Goal: Task Accomplishment & Management: Manage account settings

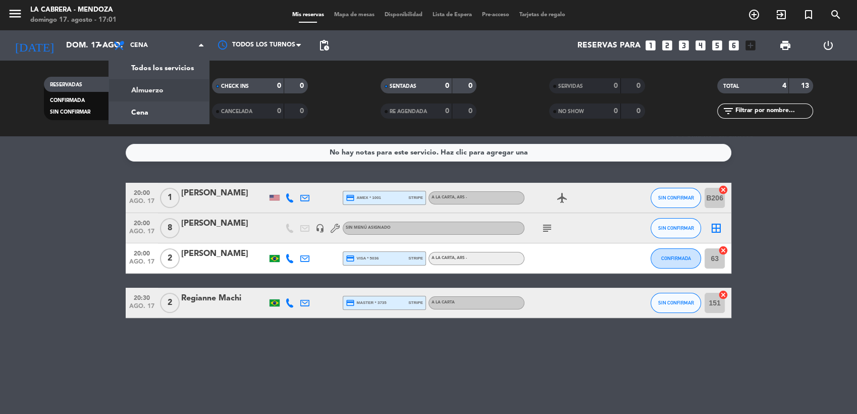
drag, startPoint x: 183, startPoint y: 396, endPoint x: 185, endPoint y: 365, distance: 30.8
click at [183, 387] on div "No hay notas para este servicio. Haz clic para agregar una 20:00 ago. 17 1 [PER…" at bounding box center [428, 275] width 857 height 278
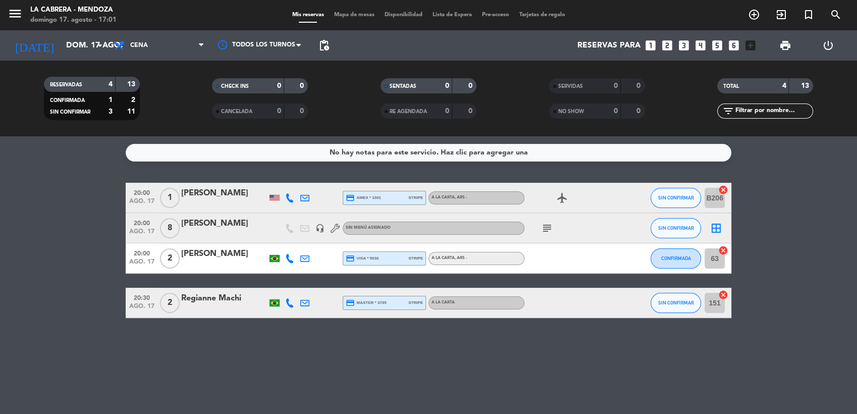
click at [289, 258] on icon at bounding box center [289, 258] width 9 height 9
click at [293, 241] on span "content_paste" at bounding box center [297, 242] width 8 height 8
drag, startPoint x: 299, startPoint y: 354, endPoint x: 296, endPoint y: 294, distance: 60.6
click at [299, 353] on div "No hay notas para este servicio. Haz clic para agregar una 20:00 ago. 17 1 [PER…" at bounding box center [428, 275] width 857 height 278
click at [290, 260] on icon at bounding box center [289, 258] width 9 height 9
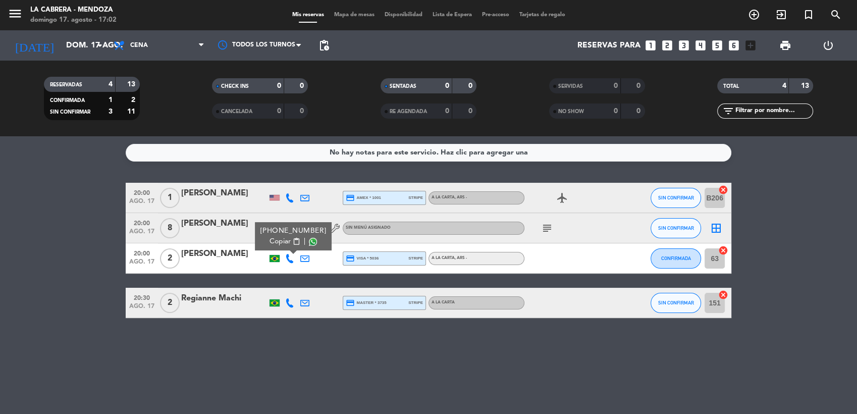
click at [288, 304] on icon at bounding box center [289, 302] width 9 height 9
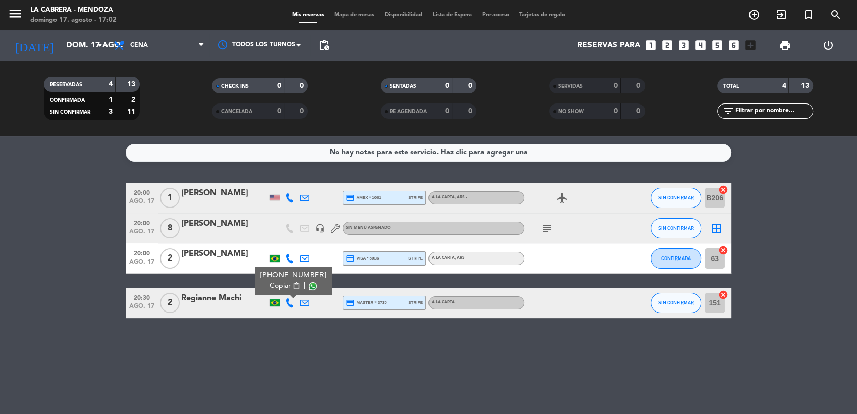
click at [293, 289] on span "content_paste" at bounding box center [297, 286] width 8 height 8
click at [756, 19] on icon "add_circle_outline" at bounding box center [754, 15] width 12 height 12
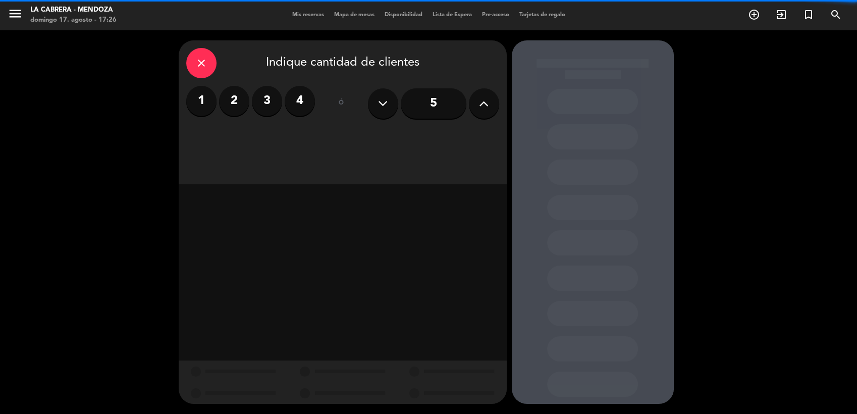
click at [489, 103] on button at bounding box center [484, 103] width 30 height 30
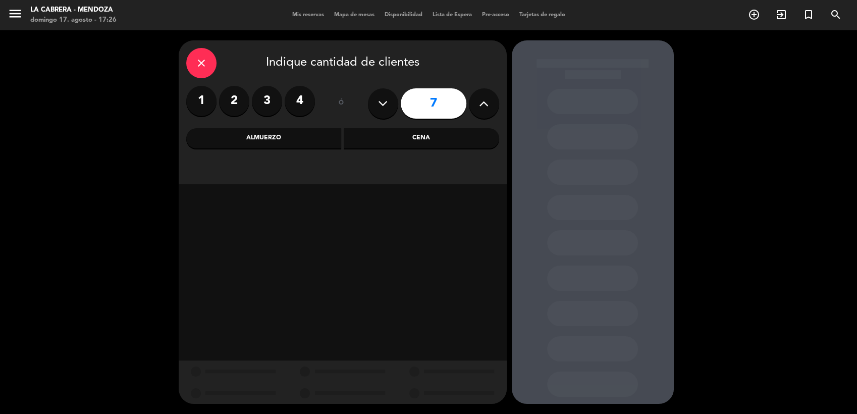
click at [489, 103] on button at bounding box center [484, 103] width 30 height 30
click at [488, 107] on icon at bounding box center [484, 103] width 10 height 15
type input "11"
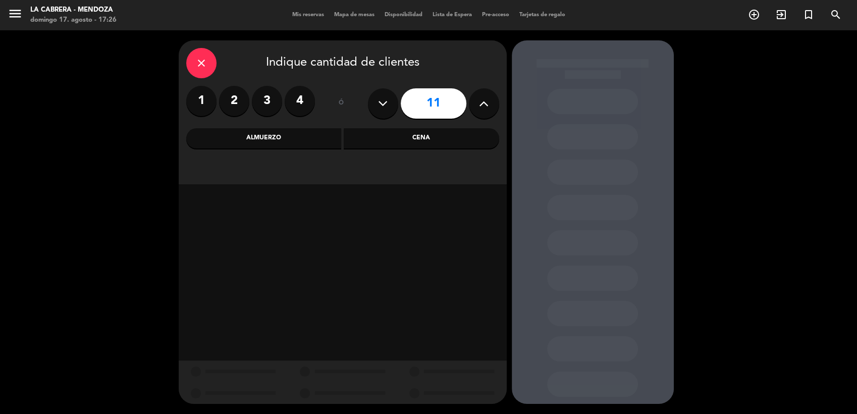
click at [469, 136] on div "Cena" at bounding box center [421, 138] width 155 height 20
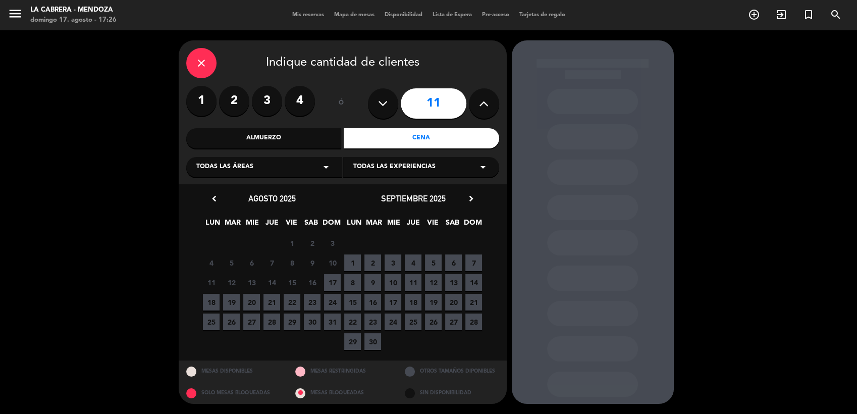
click at [331, 282] on span "17" at bounding box center [332, 282] width 17 height 17
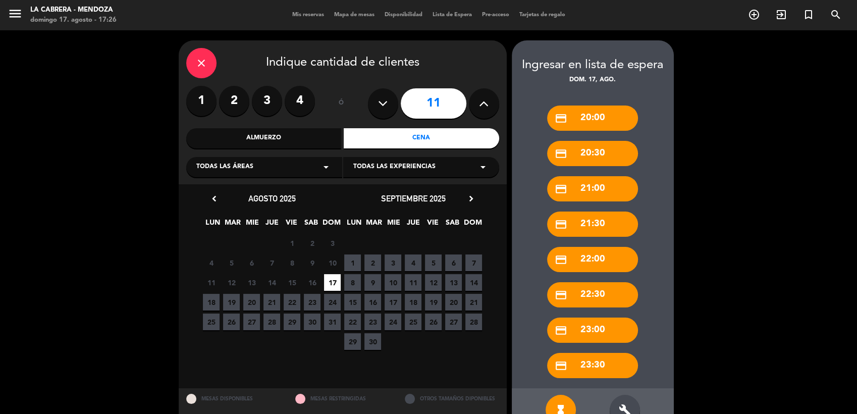
click at [269, 301] on span "21" at bounding box center [271, 302] width 17 height 17
click at [622, 406] on icon "build" at bounding box center [625, 410] width 12 height 12
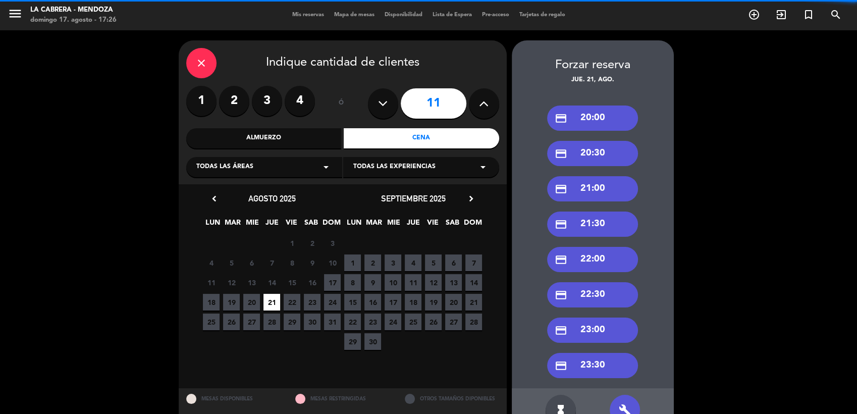
click at [571, 149] on div "credit_card 20:30" at bounding box center [592, 153] width 91 height 25
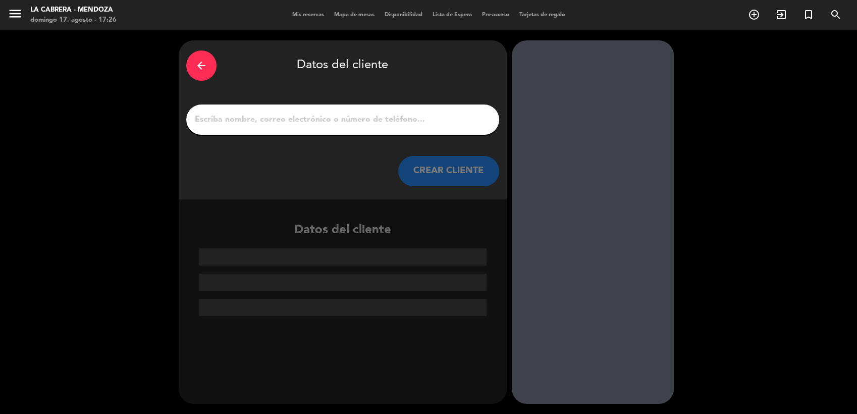
click at [343, 120] on input "1" at bounding box center [343, 120] width 298 height 14
paste input "[PERSON_NAME] Pela [PERSON_NAME]"
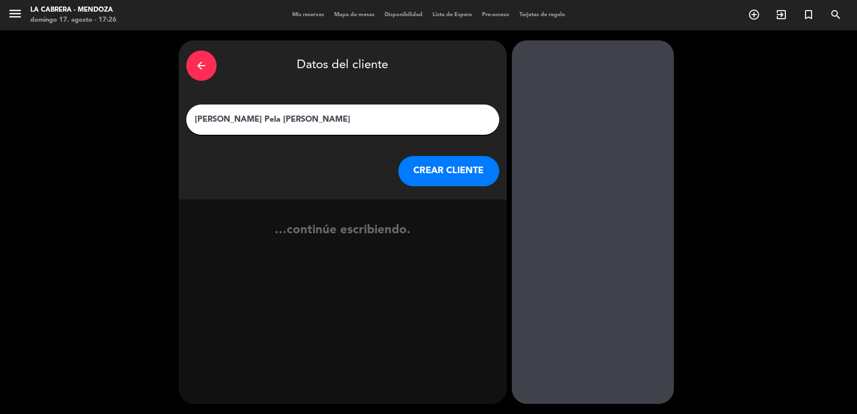
type input "[PERSON_NAME] Pela [PERSON_NAME]"
click at [433, 163] on button "CREAR CLIENTE" at bounding box center [448, 171] width 101 height 30
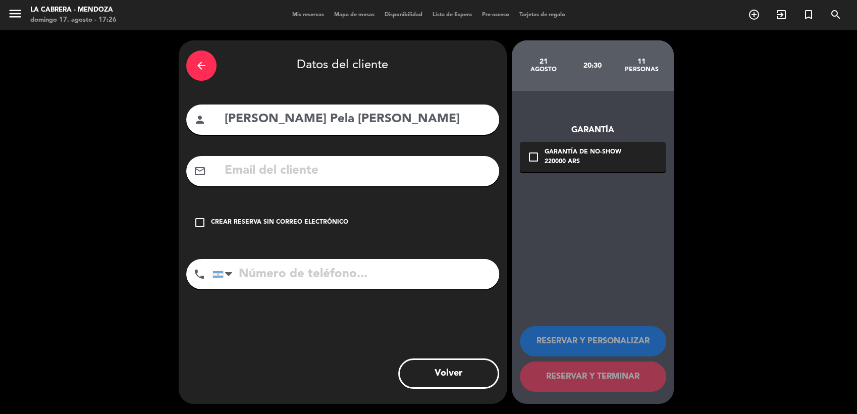
click at [311, 174] on input "text" at bounding box center [358, 170] width 268 height 21
paste input "[EMAIL_ADDRESS][PERSON_NAME][DOMAIN_NAME]"
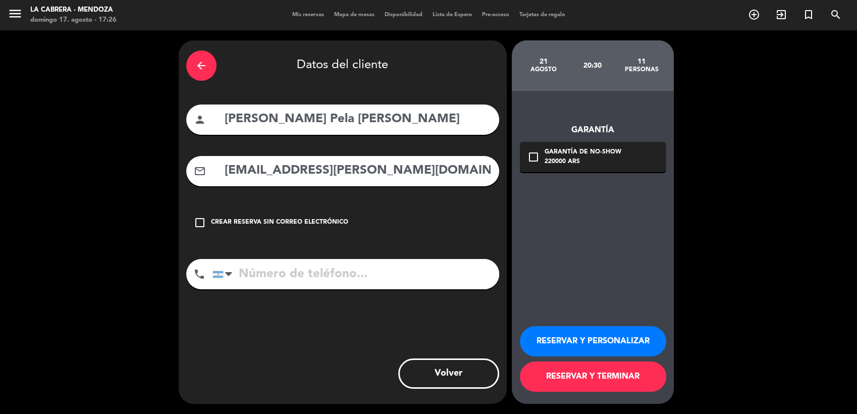
click at [311, 174] on input "[EMAIL_ADDRESS][PERSON_NAME][DOMAIN_NAME]" at bounding box center [358, 170] width 268 height 21
type input "[EMAIL_ADDRESS][PERSON_NAME][DOMAIN_NAME]"
click at [529, 156] on icon "check_box_outline_blank" at bounding box center [533, 157] width 12 height 12
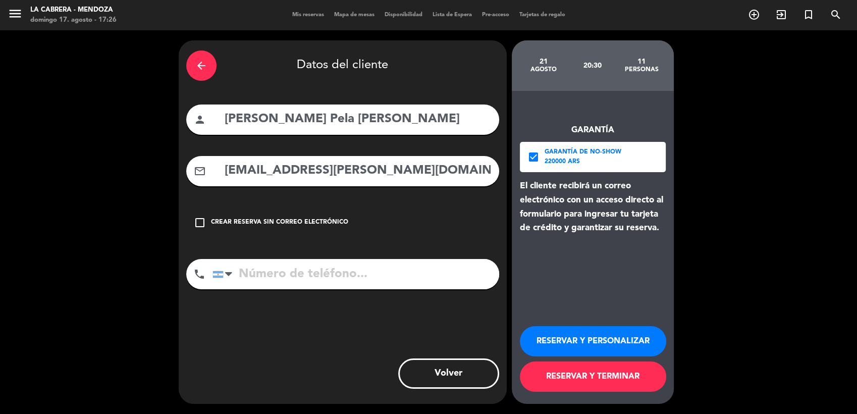
click at [438, 276] on input "tel" at bounding box center [355, 274] width 287 height 30
paste input "5562999752230"
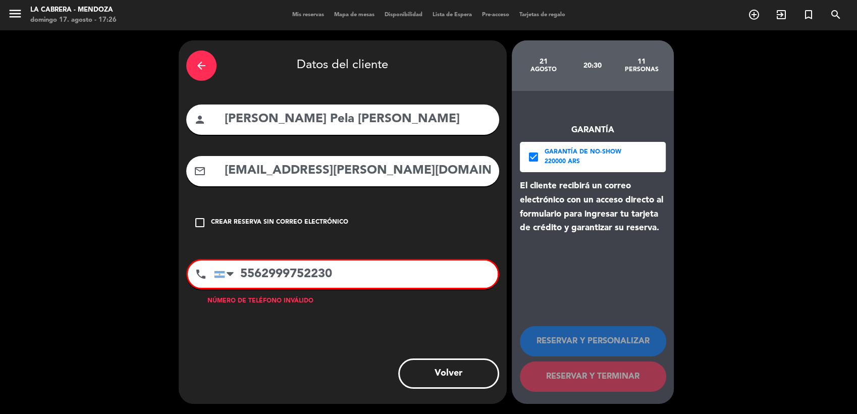
click at [240, 277] on input "5562999752230" at bounding box center [356, 273] width 284 height 27
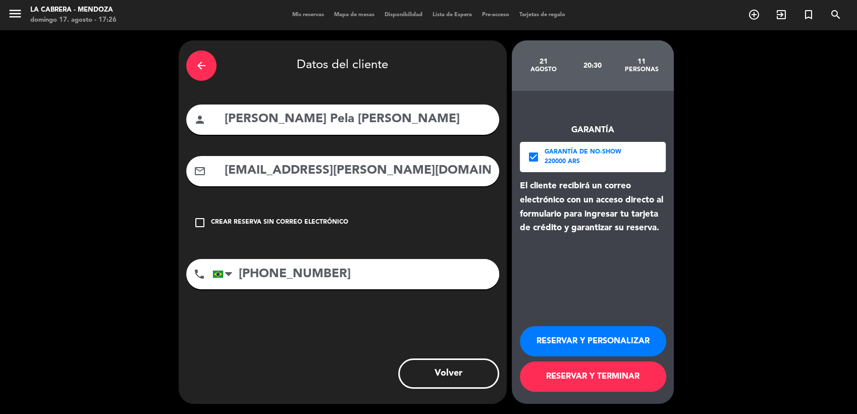
type input "[PHONE_NUMBER]"
click at [610, 341] on button "RESERVAR Y PERSONALIZAR" at bounding box center [593, 341] width 146 height 30
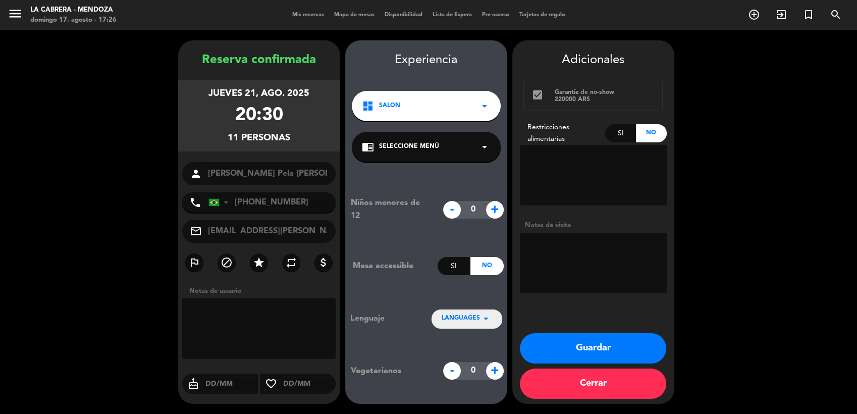
click at [592, 252] on textarea at bounding box center [593, 263] width 147 height 61
paste textarea "reunião de 40 anos de formados"
type textarea "reunião de 40 anos de formados"
click at [255, 262] on icon "star" at bounding box center [259, 262] width 12 height 12
click at [257, 261] on icon "star" at bounding box center [259, 262] width 12 height 12
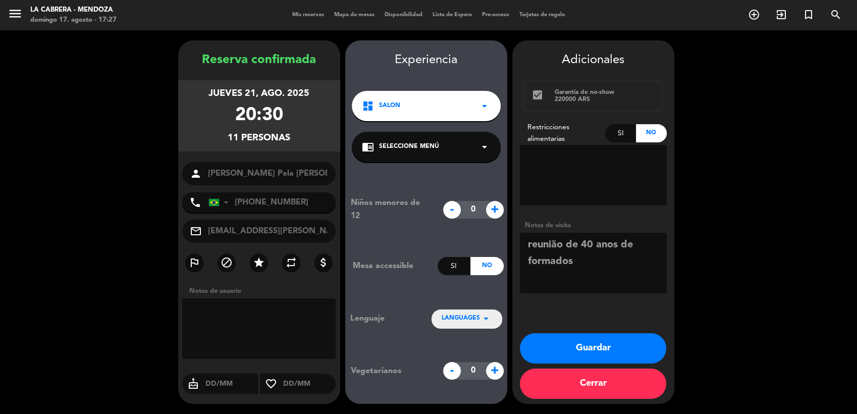
click at [287, 382] on input "text" at bounding box center [309, 383] width 54 height 13
type input "21/08"
click at [603, 344] on button "Guardar" at bounding box center [593, 348] width 146 height 30
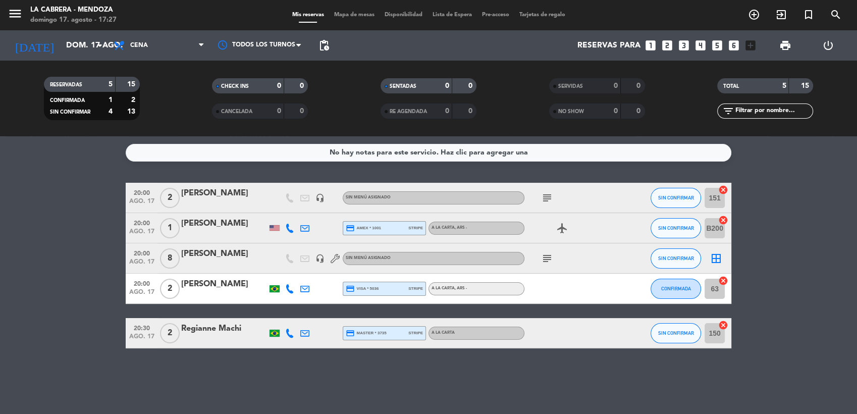
click at [545, 196] on icon "subject" at bounding box center [547, 198] width 12 height 12
click at [84, 48] on input "dom. 17 ago." at bounding box center [114, 46] width 106 height 20
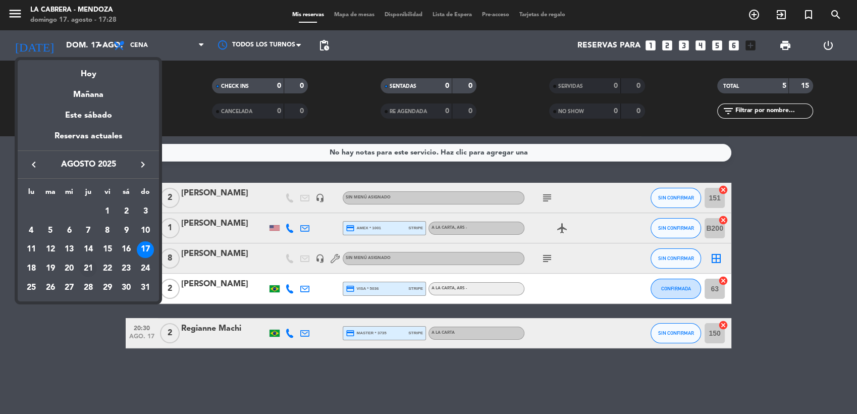
click at [86, 268] on div "21" at bounding box center [88, 268] width 17 height 17
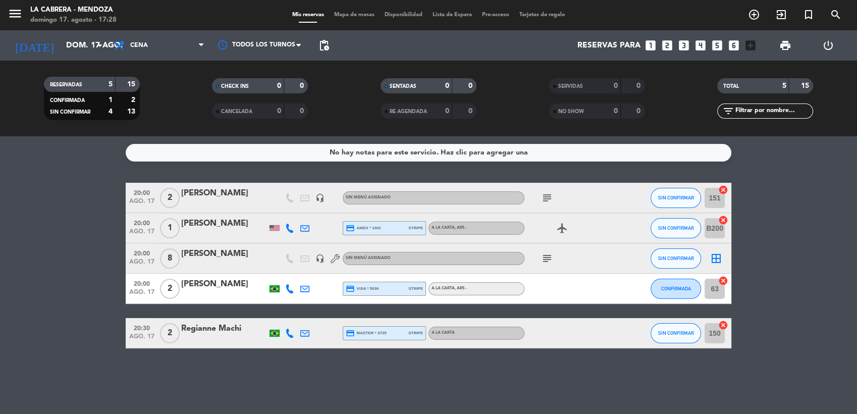
type input "jue. 21 ago."
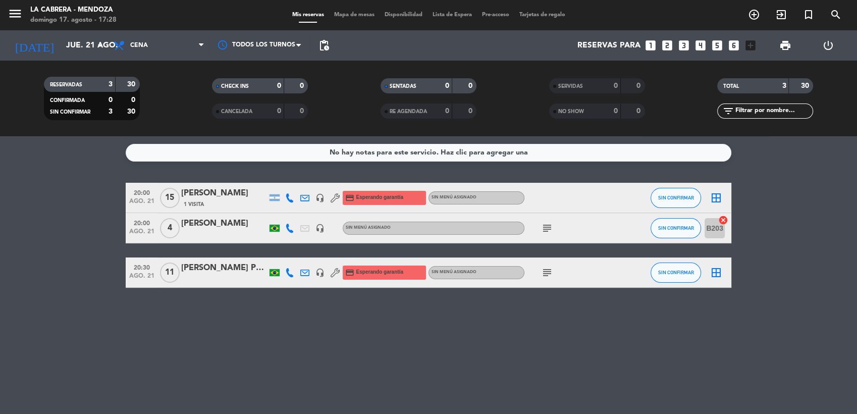
click at [200, 267] on div "[PERSON_NAME] Pela [PERSON_NAME]" at bounding box center [224, 267] width 86 height 13
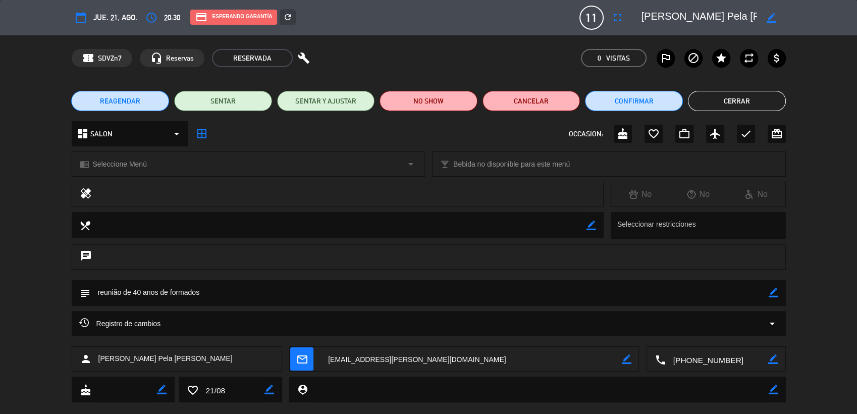
click at [776, 286] on div "border_color" at bounding box center [774, 293] width 10 height 26
click at [245, 292] on textarea at bounding box center [429, 293] width 678 height 26
click at [592, 224] on icon "border_color" at bounding box center [591, 226] width 10 height 10
click at [432, 229] on textarea at bounding box center [338, 225] width 496 height 26
paste textarea "uma jovem (28 anos) tem intolerância a lactose"
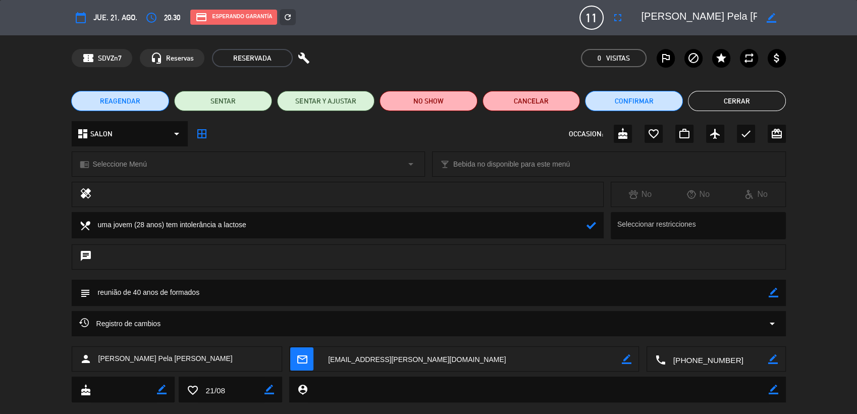
type textarea "uma jovem (28 anos) tem intolerância a lactose"
click at [587, 222] on icon at bounding box center [591, 226] width 10 height 10
click at [763, 102] on button "Cerrar" at bounding box center [737, 101] width 98 height 20
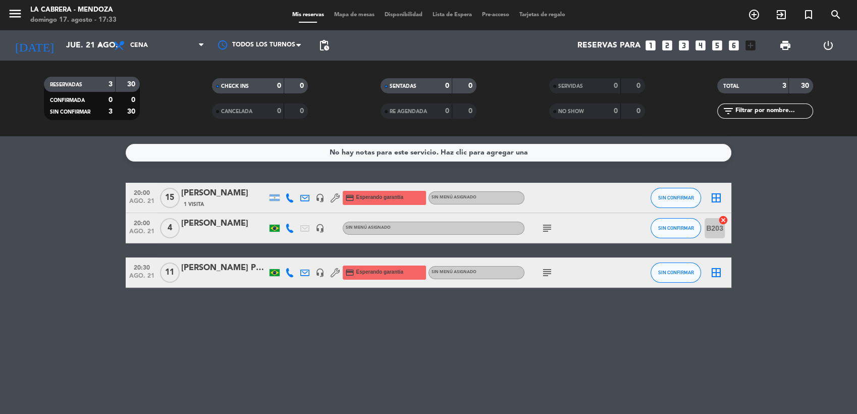
click at [545, 224] on icon "subject" at bounding box center [547, 228] width 12 height 12
click at [554, 295] on div "No hay notas para este servicio. Haz clic para agregar una 20:00 ago. 21 15 [PE…" at bounding box center [428, 275] width 857 height 278
click at [544, 267] on icon "subject" at bounding box center [547, 272] width 12 height 12
click at [533, 349] on div "No hay notas para este servicio. Haz clic para agregar una 20:00 ago. 21 15 [PE…" at bounding box center [428, 275] width 857 height 278
click at [291, 196] on icon at bounding box center [289, 197] width 9 height 9
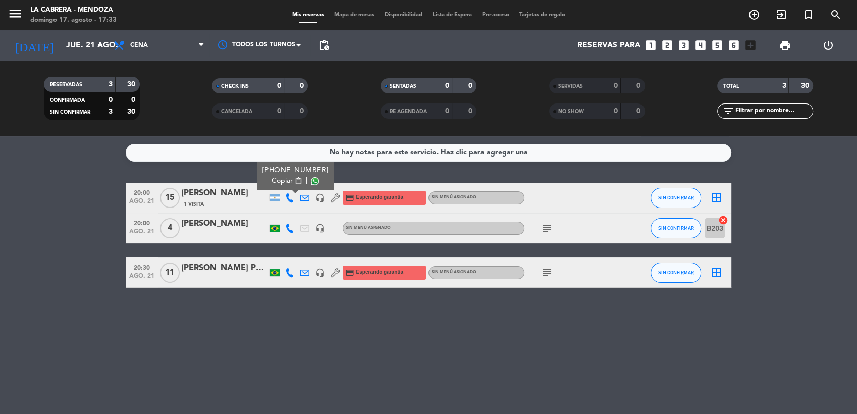
click at [295, 179] on span "content_paste" at bounding box center [299, 181] width 8 height 8
click at [752, 13] on icon "add_circle_outline" at bounding box center [754, 15] width 12 height 12
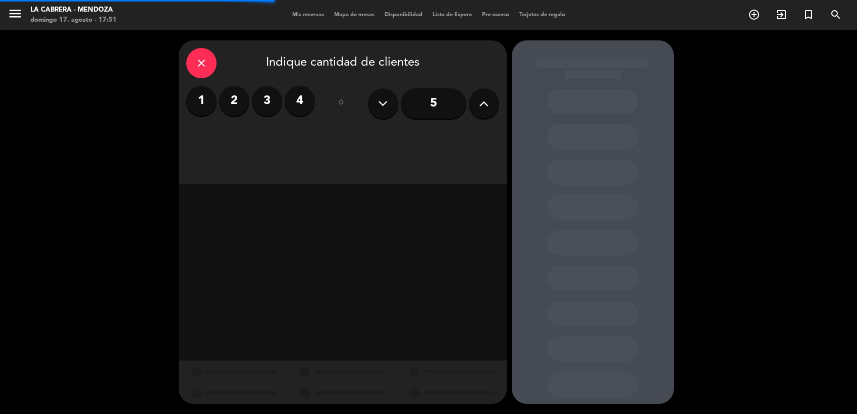
click at [295, 96] on label "4" at bounding box center [300, 101] width 30 height 30
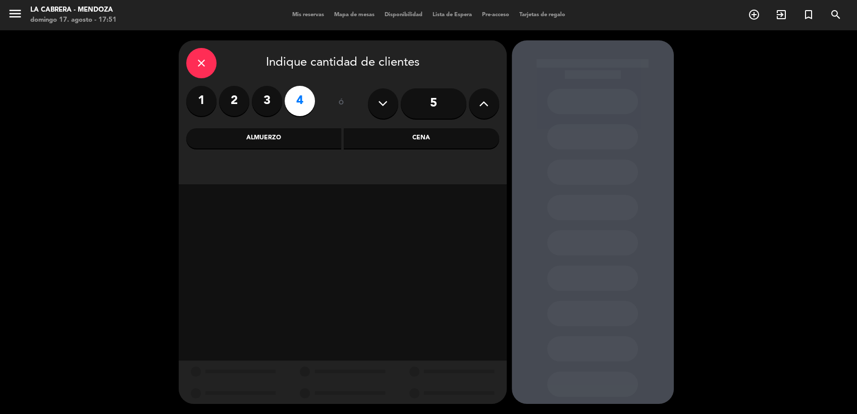
click at [408, 137] on div "Cena" at bounding box center [421, 138] width 155 height 20
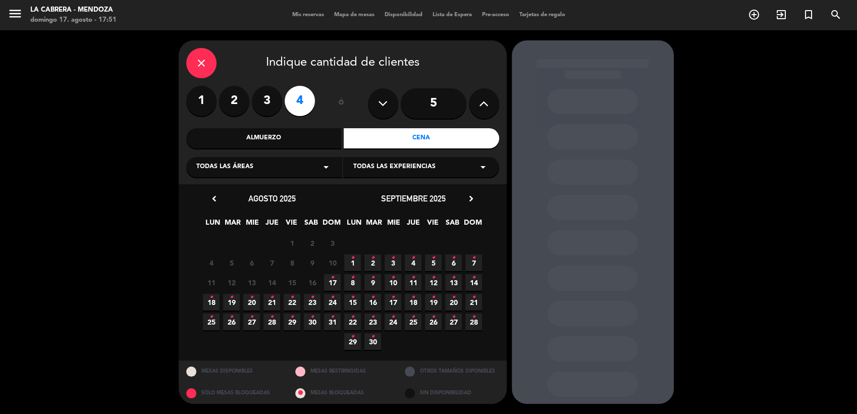
click at [335, 284] on span "17 •" at bounding box center [332, 282] width 17 height 17
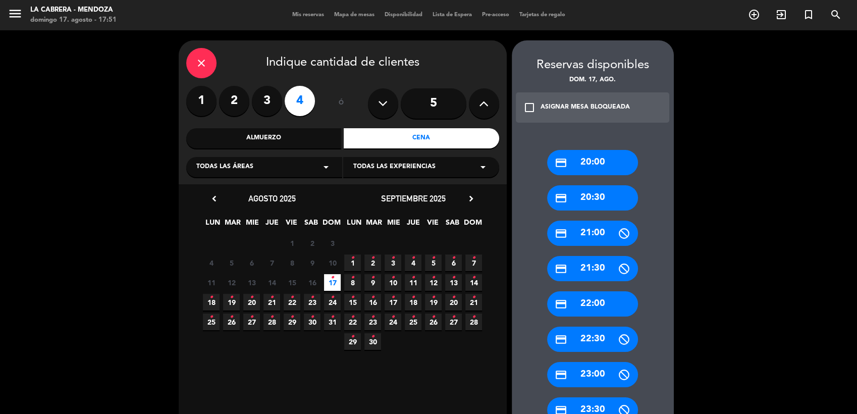
click at [590, 199] on div "credit_card 20:30" at bounding box center [592, 197] width 91 height 25
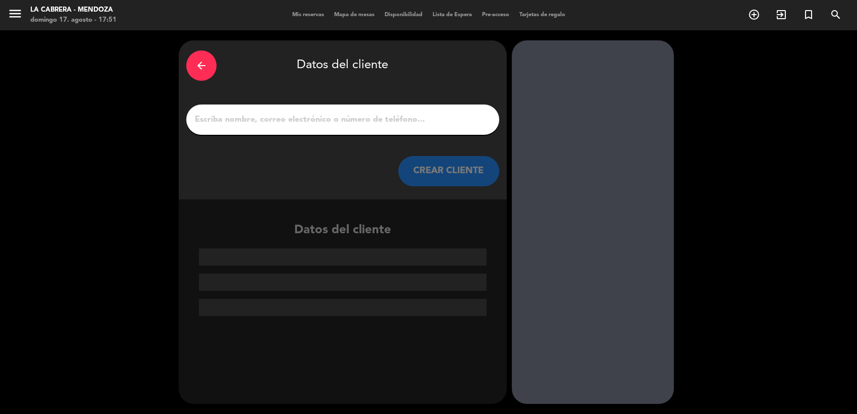
click at [396, 121] on input "1" at bounding box center [343, 120] width 298 height 14
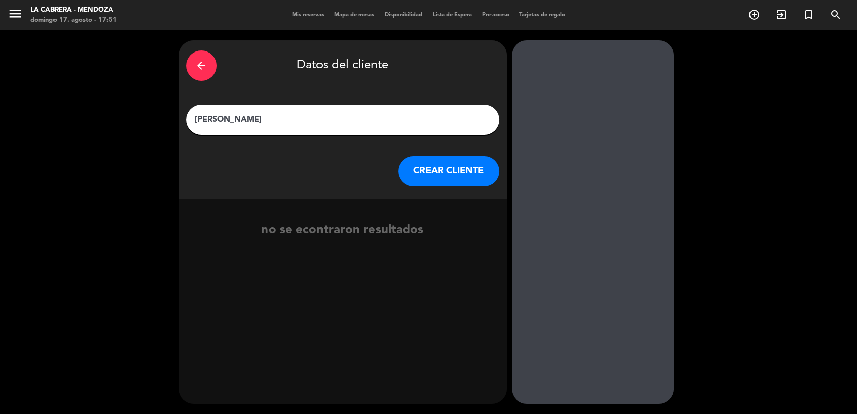
type input "[PERSON_NAME]"
click at [443, 171] on button "CREAR CLIENTE" at bounding box center [448, 171] width 101 height 30
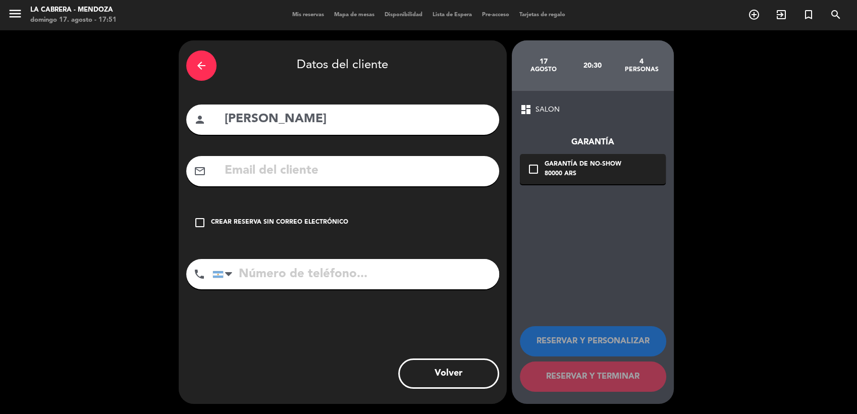
click at [338, 220] on div "Crear reserva sin correo electrónico" at bounding box center [279, 222] width 137 height 10
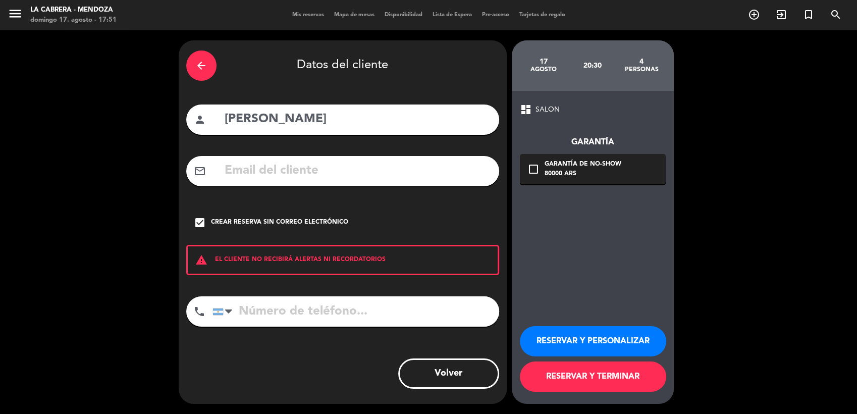
click at [572, 336] on button "RESERVAR Y PERSONALIZAR" at bounding box center [593, 341] width 146 height 30
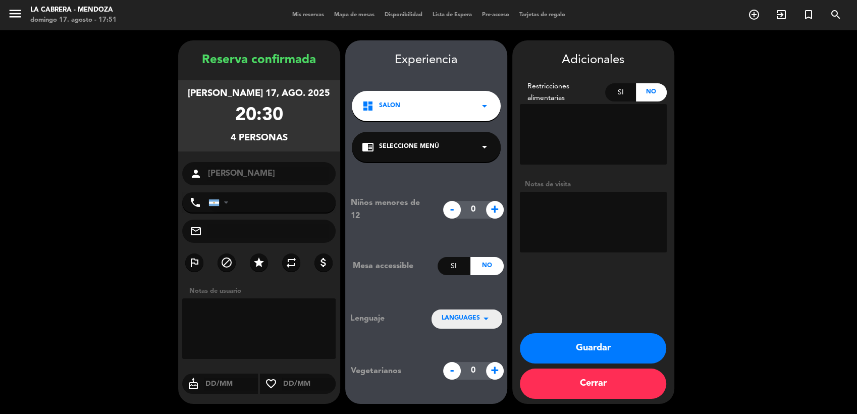
click at [612, 212] on textarea at bounding box center [593, 222] width 147 height 61
type textarea "sheraton hab 909"
click at [626, 342] on button "Guardar" at bounding box center [593, 348] width 146 height 30
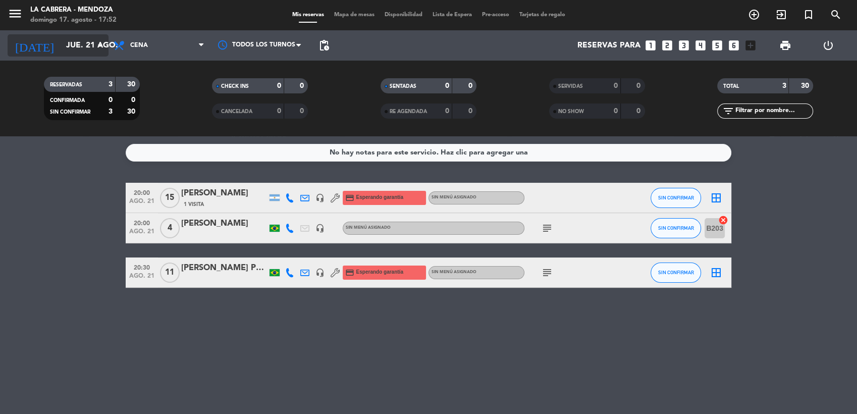
click at [79, 39] on input "jue. 21 ago." at bounding box center [114, 46] width 106 height 20
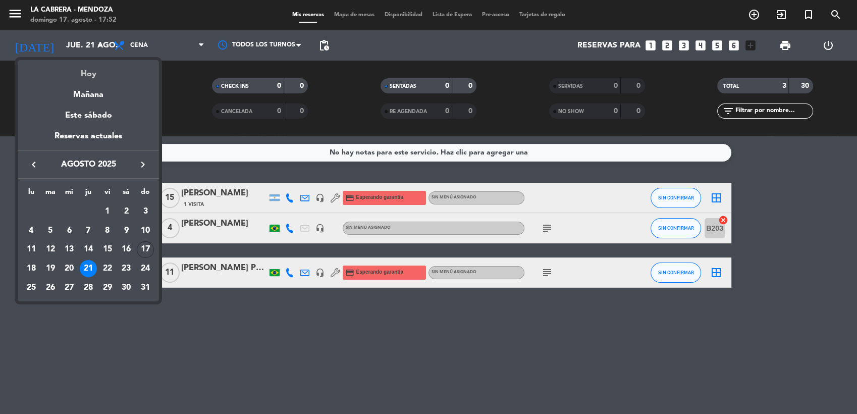
click at [85, 71] on div "Hoy" at bounding box center [88, 70] width 141 height 21
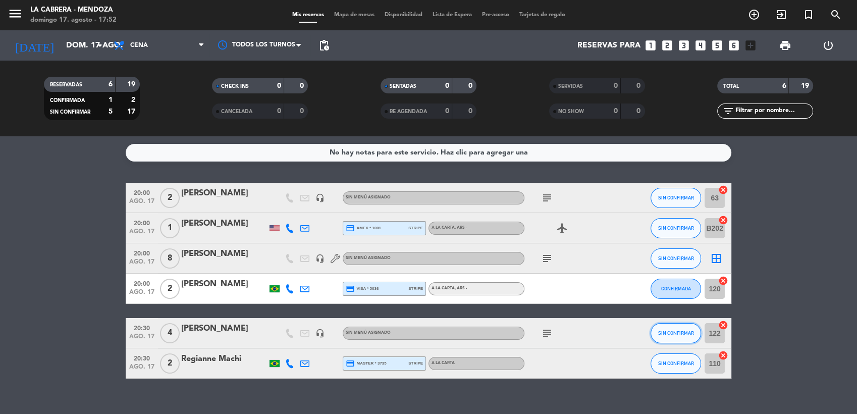
click at [657, 329] on button "SIN CONFIRMAR" at bounding box center [675, 333] width 50 height 20
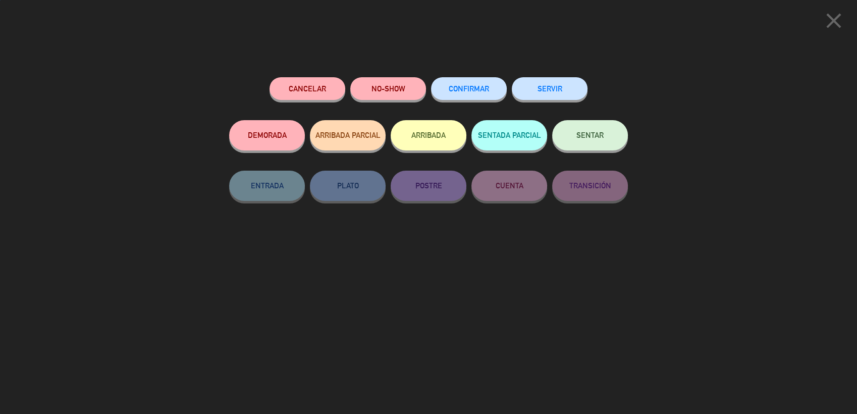
click at [480, 82] on button "CONFIRMAR" at bounding box center [469, 88] width 76 height 23
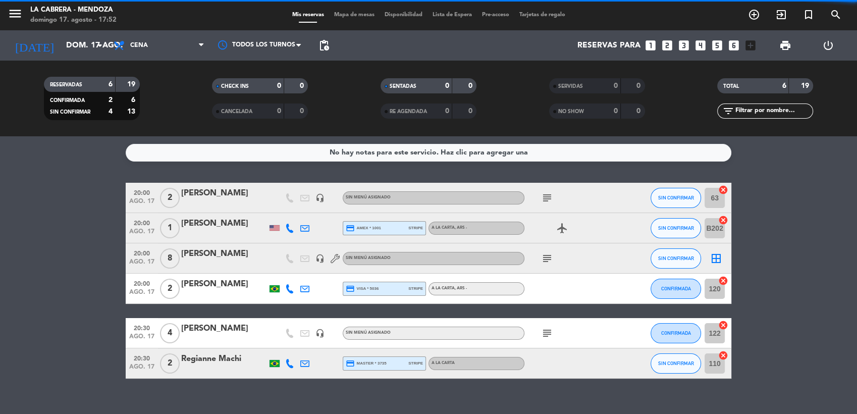
click at [724, 325] on icon "cancel" at bounding box center [723, 325] width 10 height 10
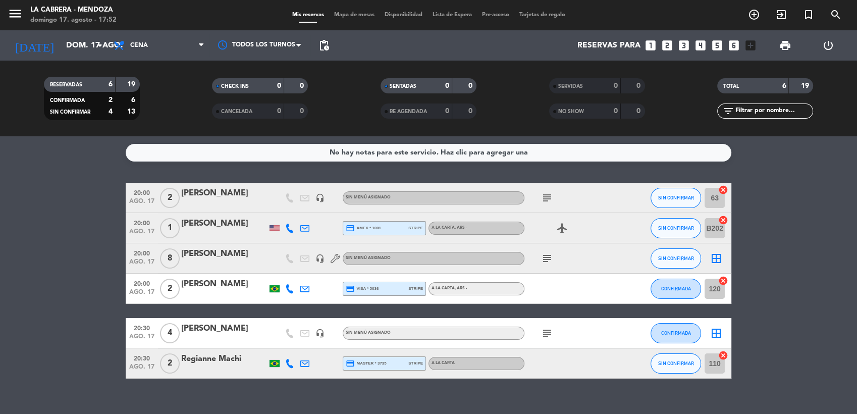
click at [726, 356] on icon "cancel" at bounding box center [723, 355] width 10 height 10
click at [686, 363] on span "SIN CONFIRMAR" at bounding box center [676, 363] width 36 height 6
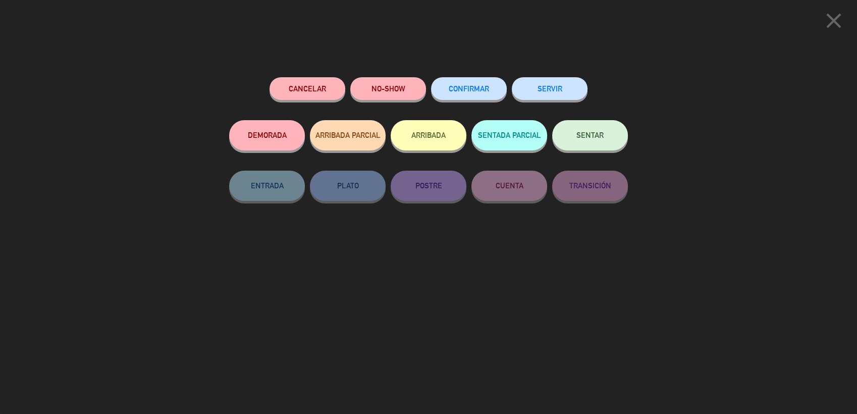
click at [479, 90] on span "CONFIRMAR" at bounding box center [469, 88] width 40 height 9
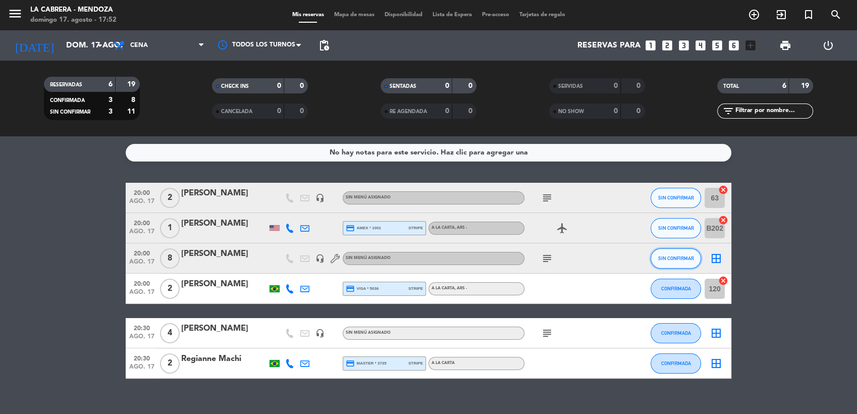
click at [678, 260] on span "SIN CONFIRMAR" at bounding box center [676, 258] width 36 height 6
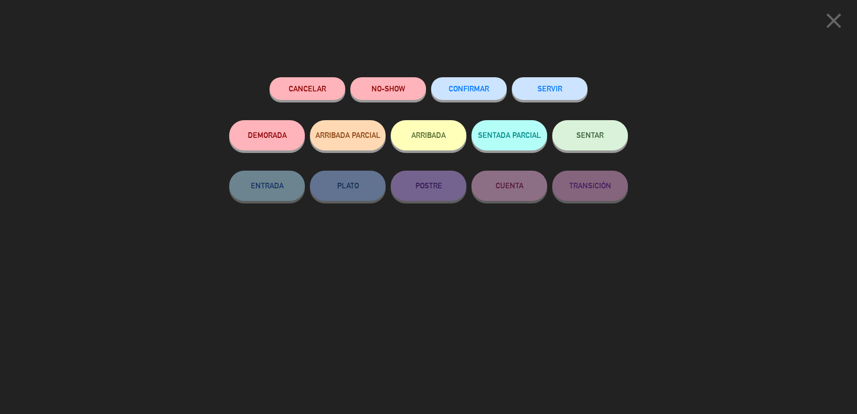
click at [477, 89] on span "CONFIRMAR" at bounding box center [469, 88] width 40 height 9
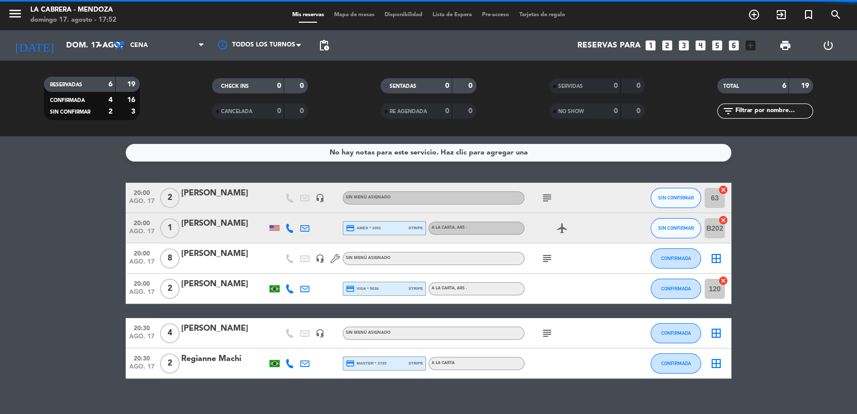
click at [549, 261] on icon "subject" at bounding box center [547, 258] width 12 height 12
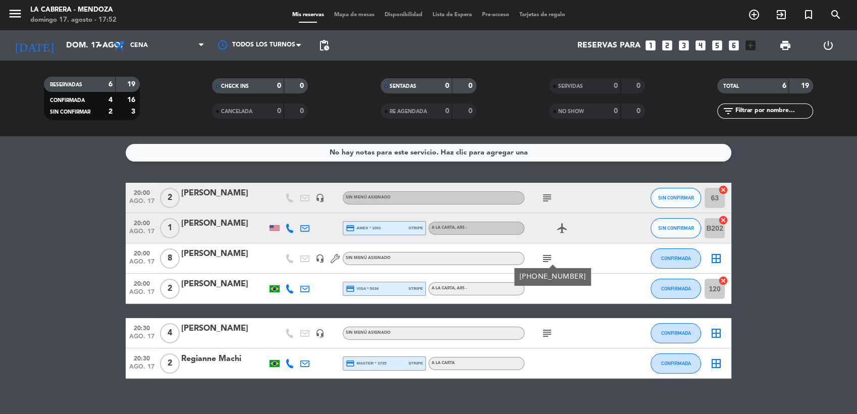
click at [546, 333] on icon "subject" at bounding box center [547, 333] width 12 height 12
click at [564, 230] on icon "airplanemode_active" at bounding box center [562, 228] width 12 height 12
drag, startPoint x: 564, startPoint y: 230, endPoint x: 605, endPoint y: 247, distance: 43.9
click at [605, 247] on div "subject" at bounding box center [569, 258] width 91 height 30
click at [670, 232] on button "SIN CONFIRMAR" at bounding box center [675, 228] width 50 height 20
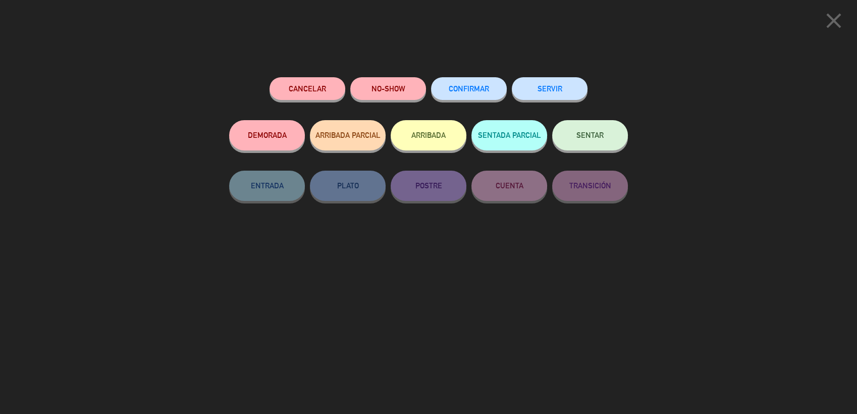
click at [476, 90] on span "CONFIRMAR" at bounding box center [469, 88] width 40 height 9
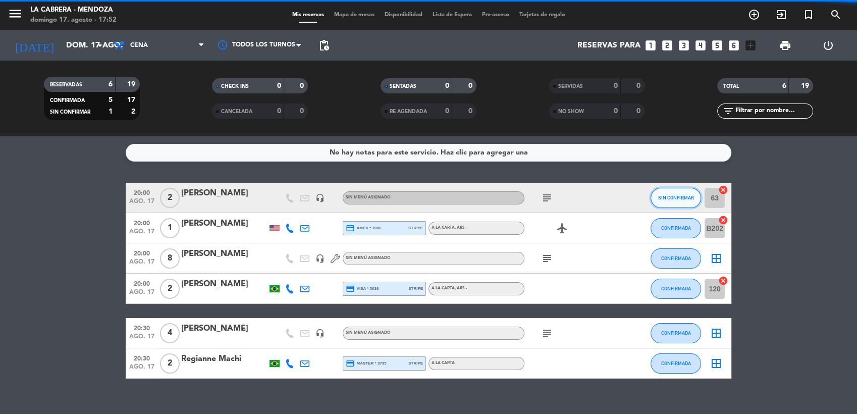
click at [664, 196] on span "SIN CONFIRMAR" at bounding box center [676, 198] width 36 height 6
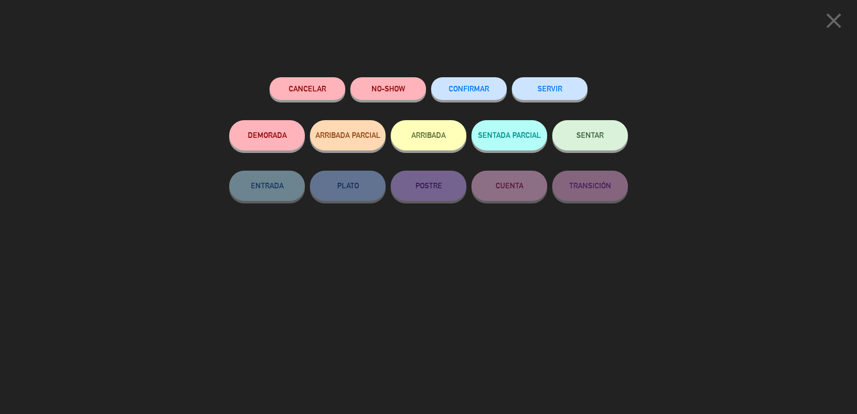
click at [469, 92] on span "CONFIRMAR" at bounding box center [469, 88] width 40 height 9
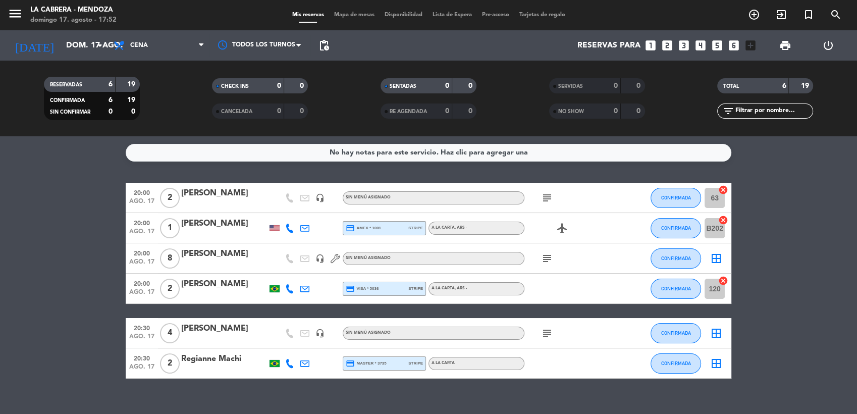
click at [725, 188] on icon "cancel" at bounding box center [723, 190] width 10 height 10
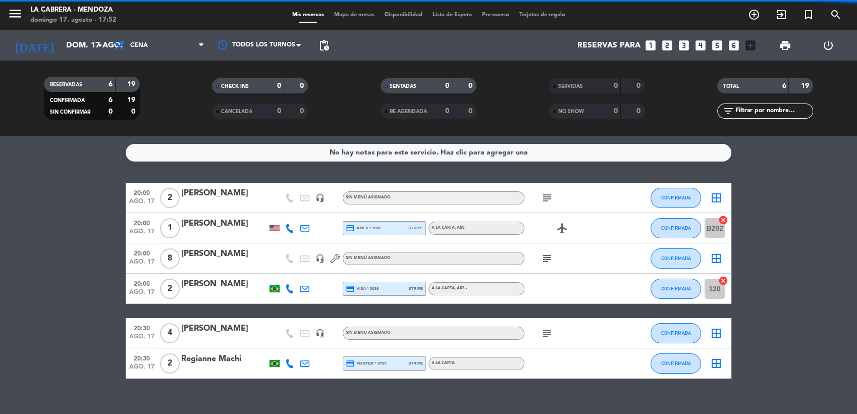
click at [724, 220] on icon "cancel" at bounding box center [723, 220] width 10 height 10
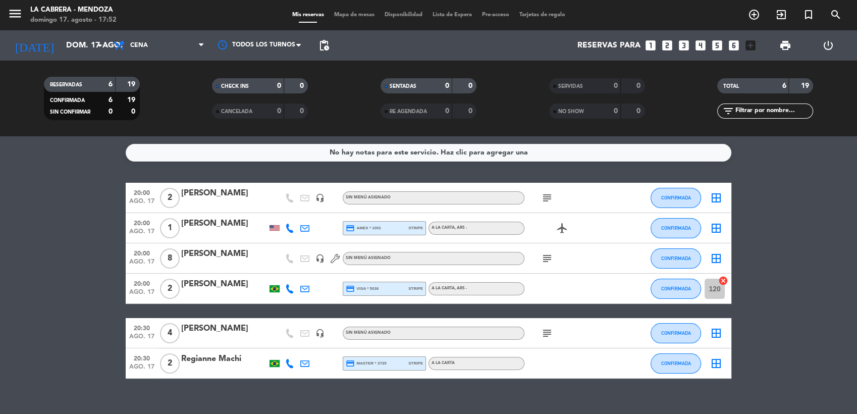
click at [724, 281] on icon "cancel" at bounding box center [723, 281] width 10 height 10
click at [131, 38] on span "Cena" at bounding box center [158, 45] width 101 height 22
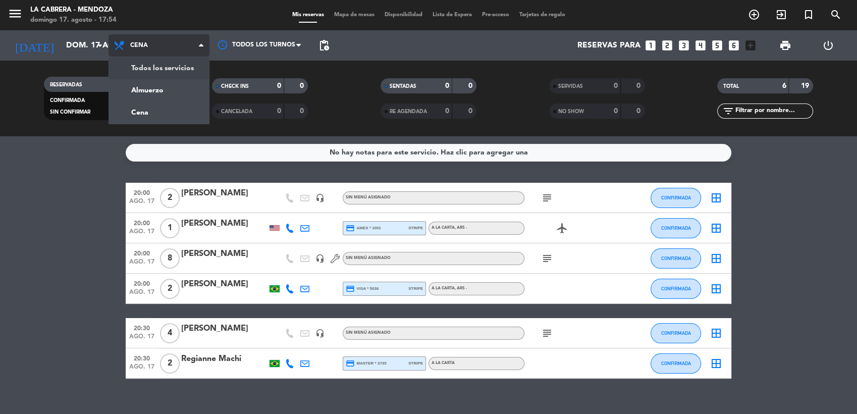
click at [147, 83] on div "menu [PERSON_NAME] [PERSON_NAME] 17. [PERSON_NAME] - 17:54 Mis reservas Mapa de…" at bounding box center [428, 68] width 857 height 136
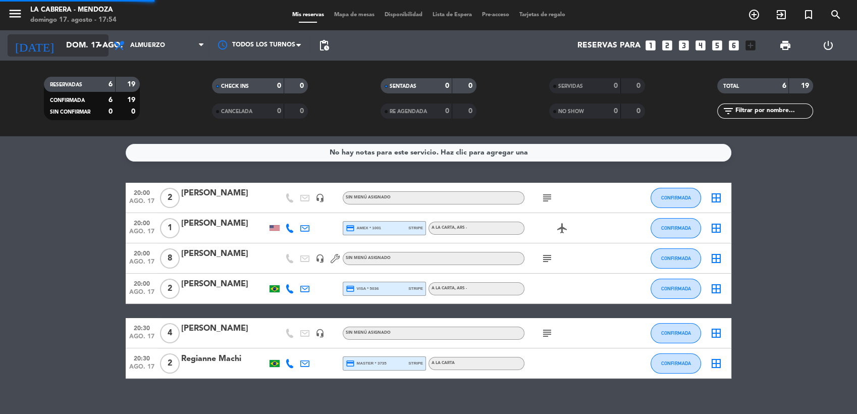
click at [72, 36] on input "dom. 17 ago." at bounding box center [114, 46] width 106 height 20
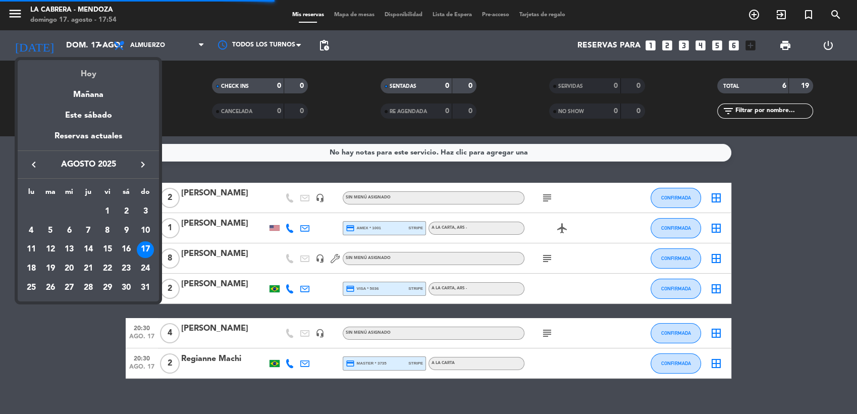
click at [93, 76] on div "Hoy" at bounding box center [88, 70] width 141 height 21
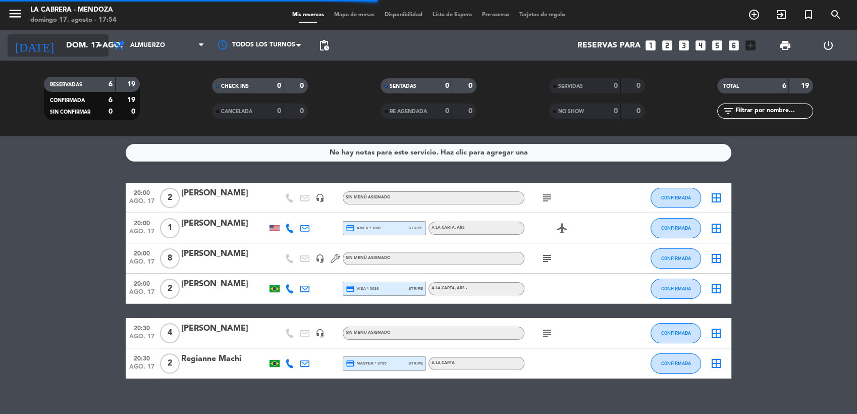
click at [82, 39] on input "dom. 17 ago." at bounding box center [114, 46] width 106 height 20
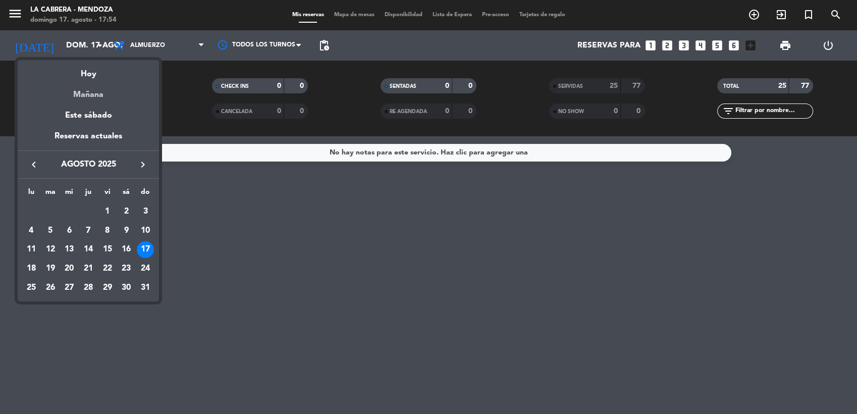
click at [85, 97] on div "Mañana" at bounding box center [88, 91] width 141 height 21
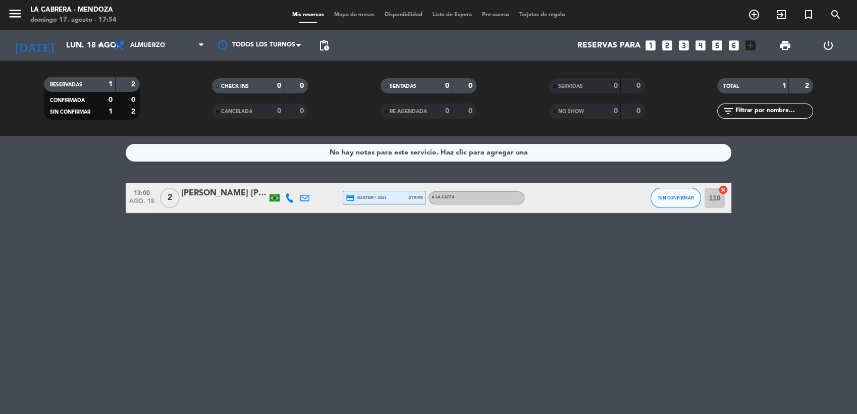
click at [289, 197] on icon at bounding box center [289, 197] width 9 height 9
click at [279, 176] on span "Copiar" at bounding box center [279, 181] width 21 height 11
click at [143, 50] on span "Almuerzo" at bounding box center [158, 45] width 101 height 22
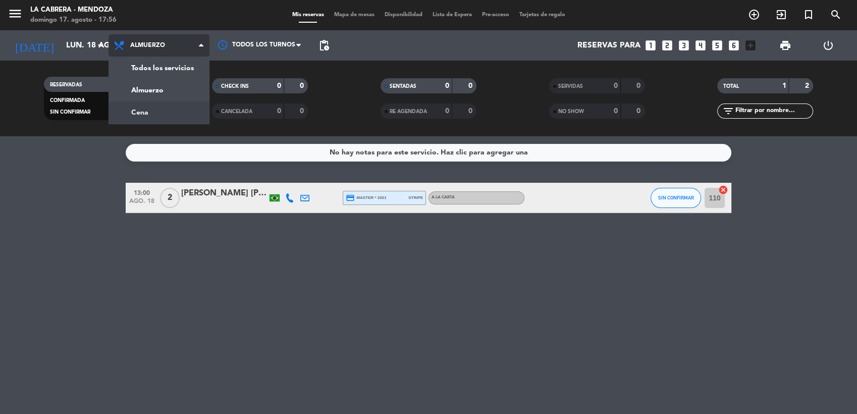
click at [158, 107] on div "menu [PERSON_NAME] [PERSON_NAME] 17. [PERSON_NAME] - 17:56 Mis reservas Mapa de…" at bounding box center [428, 68] width 857 height 136
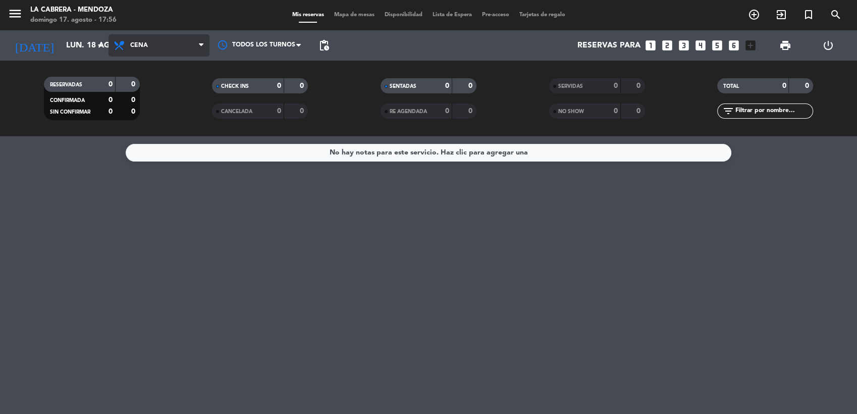
click at [126, 46] on icon at bounding box center [120, 45] width 15 height 12
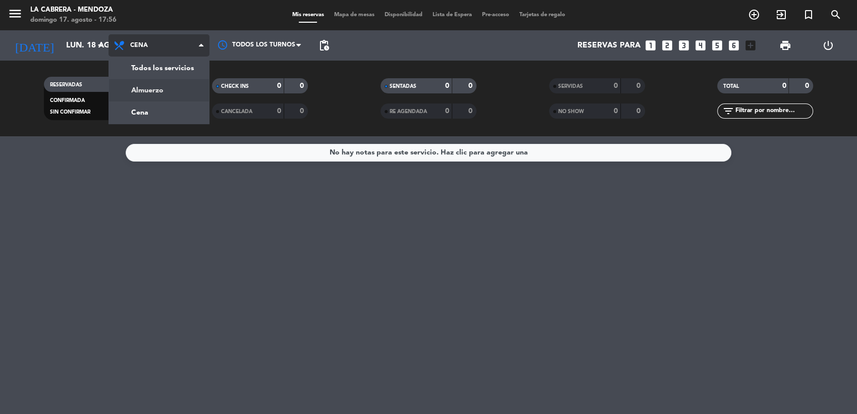
click at [153, 87] on div "menu [PERSON_NAME] [PERSON_NAME] 17. [PERSON_NAME] - 17:56 Mis reservas Mapa de…" at bounding box center [428, 68] width 857 height 136
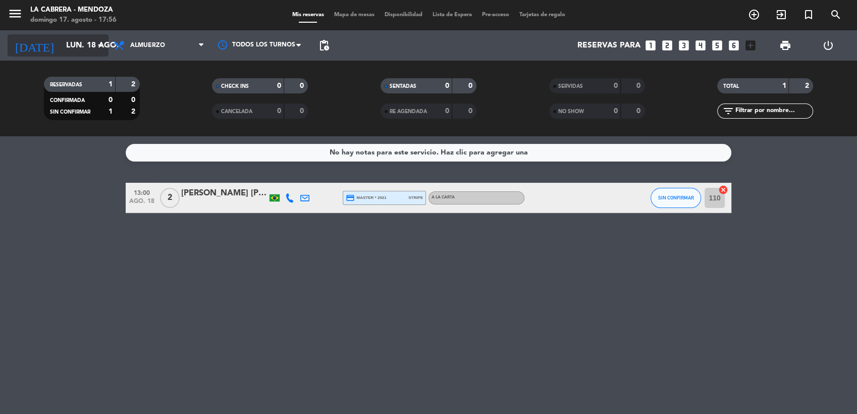
click at [66, 48] on input "lun. 18 ago." at bounding box center [114, 46] width 106 height 20
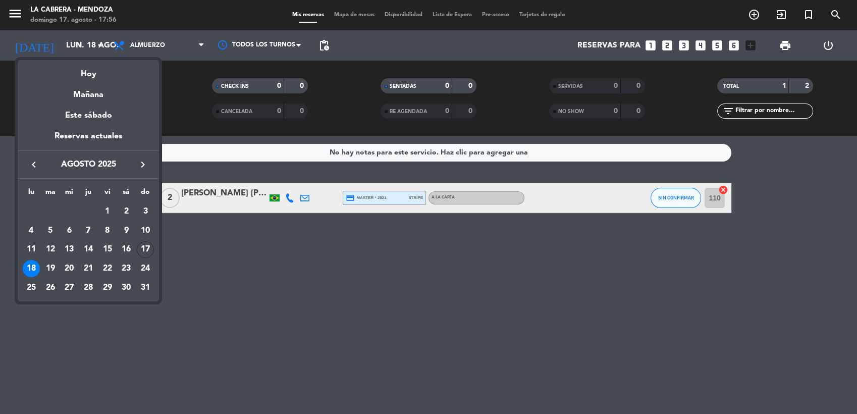
click at [81, 73] on div "Hoy" at bounding box center [88, 70] width 141 height 21
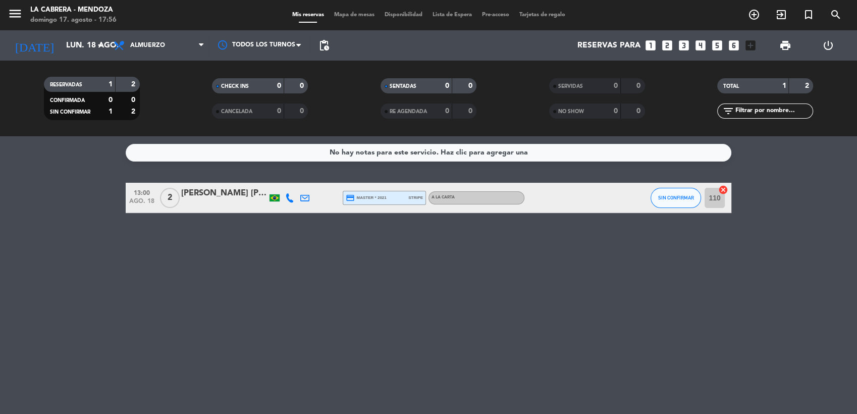
type input "dom. 17 ago."
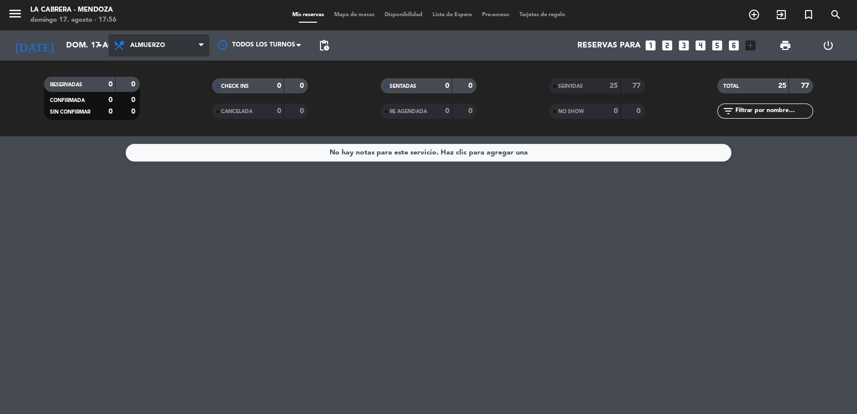
click at [169, 40] on span "Almuerzo" at bounding box center [158, 45] width 101 height 22
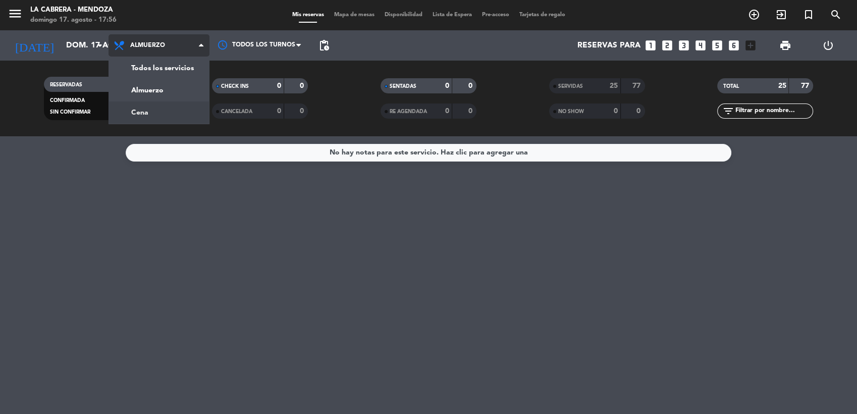
click at [174, 105] on div "menu [PERSON_NAME] [PERSON_NAME] 17. [PERSON_NAME] - 17:56 Mis reservas Mapa de…" at bounding box center [428, 68] width 857 height 136
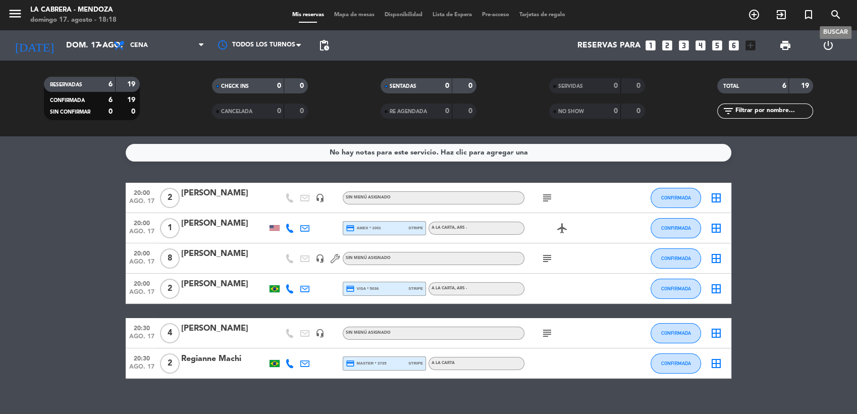
click at [838, 12] on icon "search" at bounding box center [836, 15] width 12 height 12
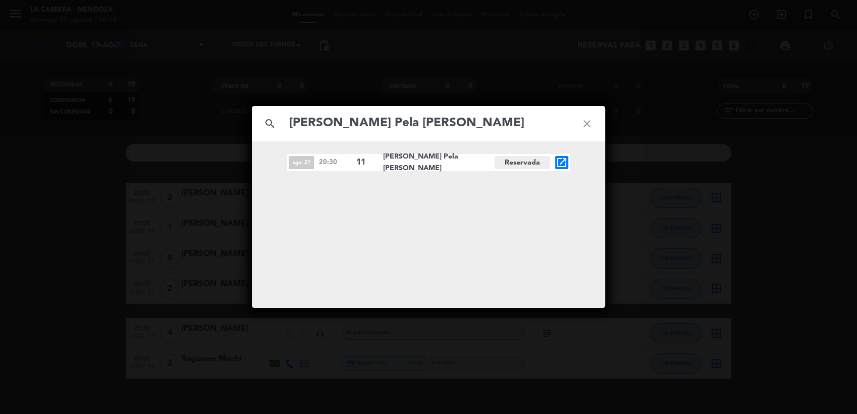
type input "[PERSON_NAME] Pela [PERSON_NAME]"
click at [564, 159] on icon "open_in_new" at bounding box center [562, 162] width 12 height 12
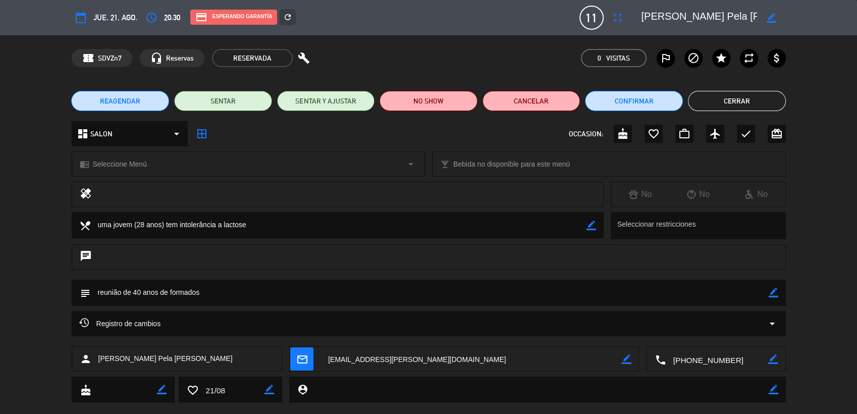
click at [157, 93] on button "REAGENDAR" at bounding box center [120, 101] width 98 height 20
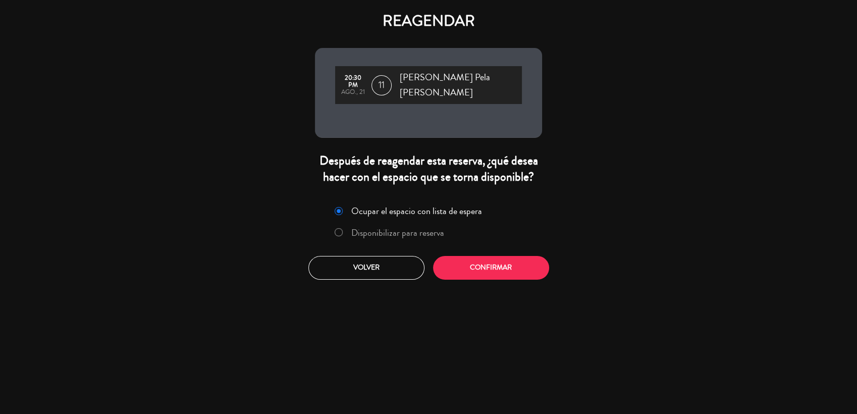
click at [420, 228] on label "Disponibilizar para reserva" at bounding box center [397, 232] width 93 height 9
click at [472, 258] on button "Confirmar" at bounding box center [491, 268] width 116 height 24
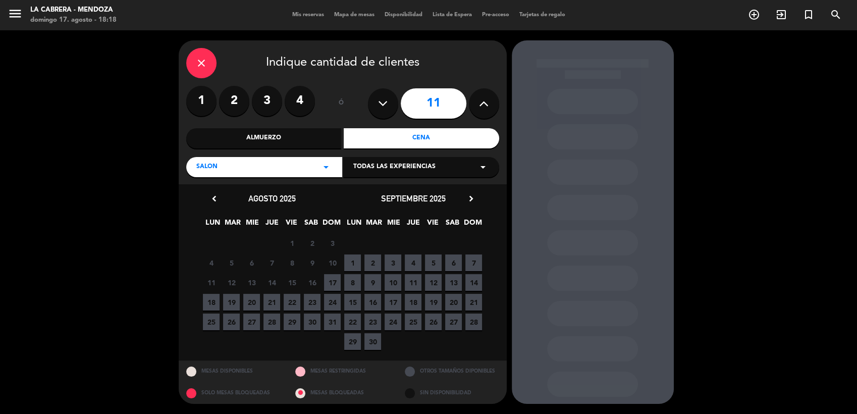
click at [467, 199] on icon "chevron_right" at bounding box center [471, 198] width 11 height 11
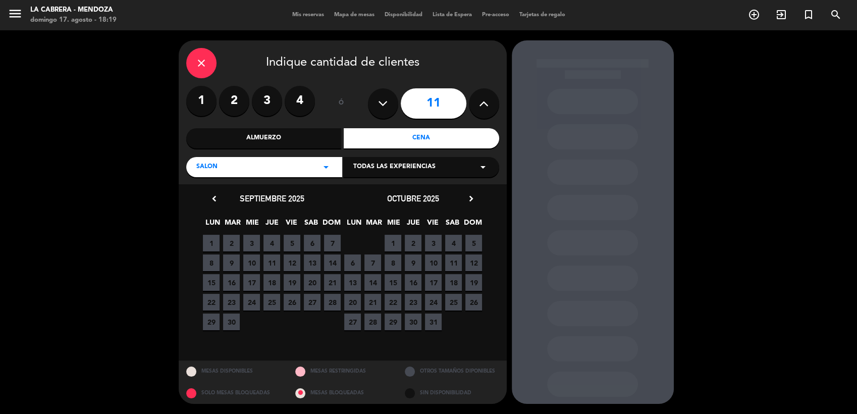
click at [371, 301] on span "21" at bounding box center [372, 302] width 17 height 17
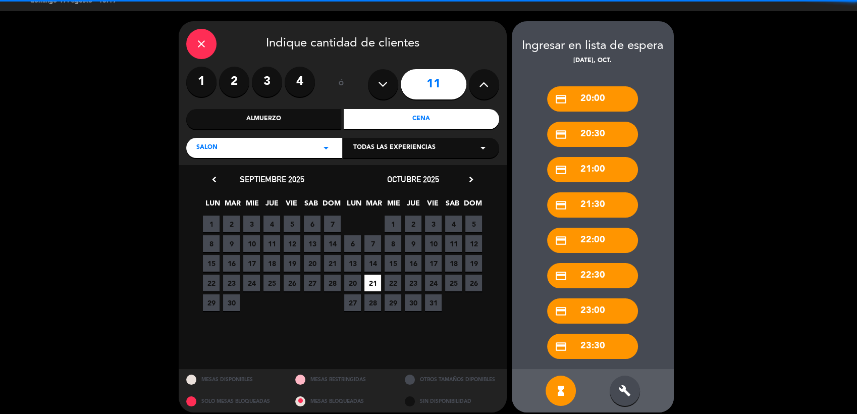
scroll to position [27, 0]
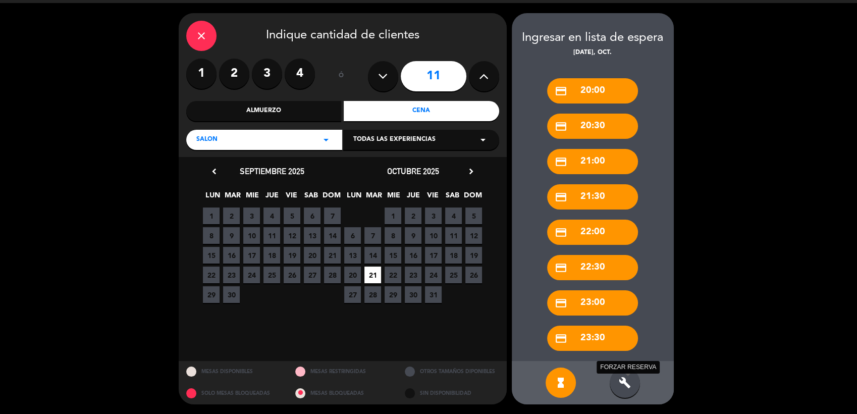
click at [622, 382] on icon "build" at bounding box center [625, 382] width 12 height 12
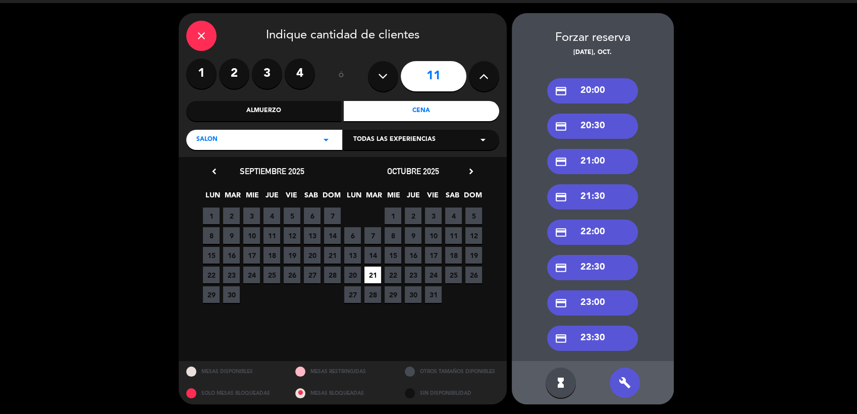
click at [610, 130] on div "credit_card 20:30" at bounding box center [592, 126] width 91 height 25
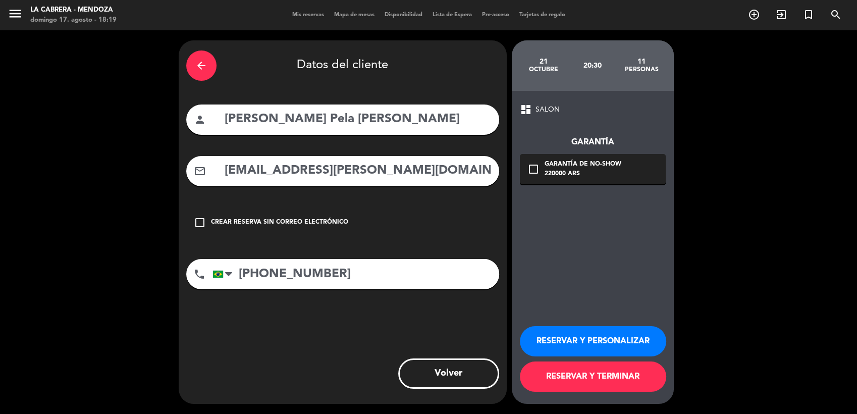
click at [632, 376] on button "RESERVAR Y TERMINAR" at bounding box center [593, 376] width 146 height 30
